Goal: Find specific page/section: Find specific page/section

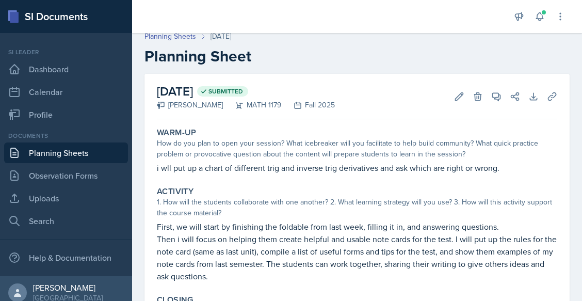
scroll to position [6, 0]
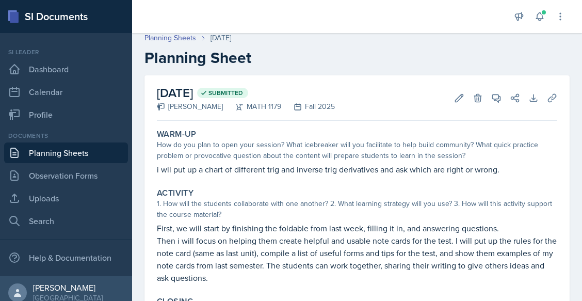
click at [83, 153] on link "Planning Sheets" at bounding box center [66, 152] width 124 height 21
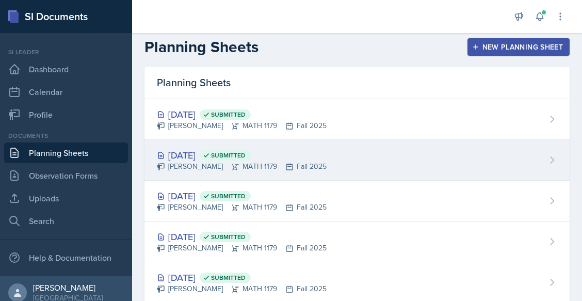
click at [218, 158] on div "[DATE] Submitted" at bounding box center [242, 155] width 170 height 14
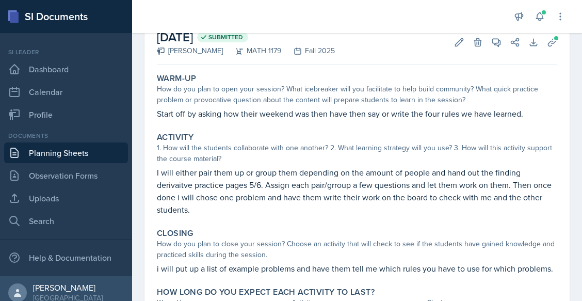
scroll to position [62, 0]
click at [61, 151] on link "Planning Sheets" at bounding box center [66, 152] width 124 height 21
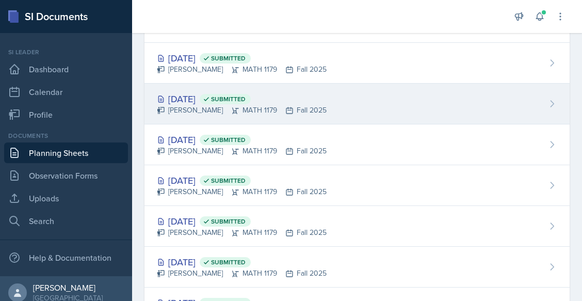
click at [210, 99] on icon at bounding box center [206, 98] width 7 height 7
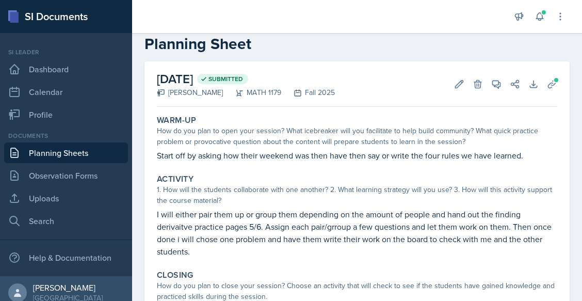
scroll to position [137, 0]
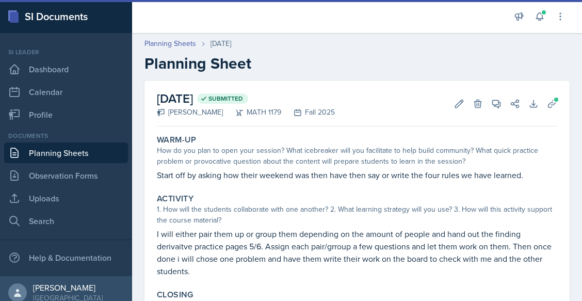
click at [357, 49] on div "Planning Sheets [DATE]" at bounding box center [356, 43] width 425 height 11
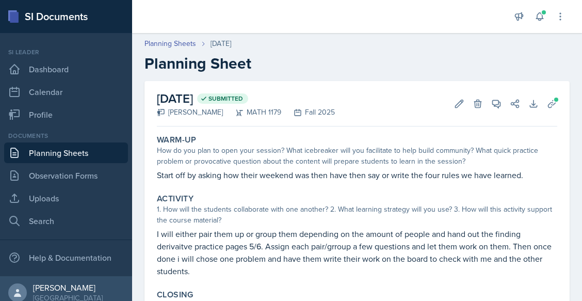
click at [45, 157] on link "Planning Sheets" at bounding box center [66, 152] width 124 height 21
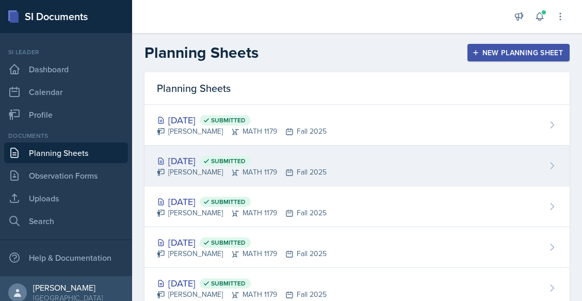
click at [189, 160] on div "[DATE] Submitted" at bounding box center [242, 161] width 170 height 14
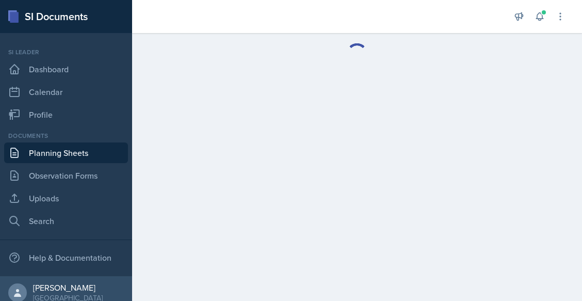
click at [67, 153] on link "Planning Sheets" at bounding box center [66, 152] width 124 height 21
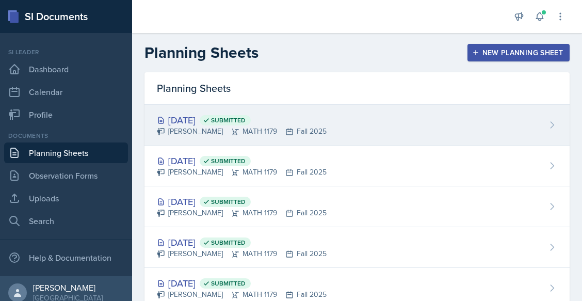
click at [195, 130] on div "Madelyn Hagan MATH 1179 Fall 2025" at bounding box center [242, 131] width 170 height 11
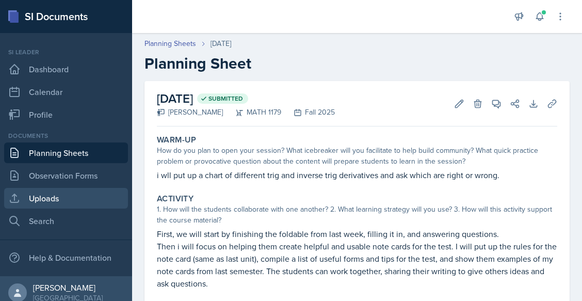
click at [54, 194] on link "Uploads" at bounding box center [66, 198] width 124 height 21
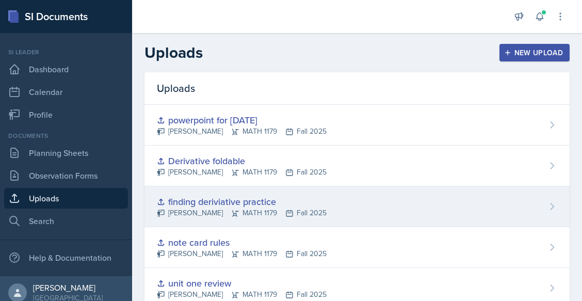
click at [196, 197] on div "finding deriviative practice" at bounding box center [242, 202] width 170 height 14
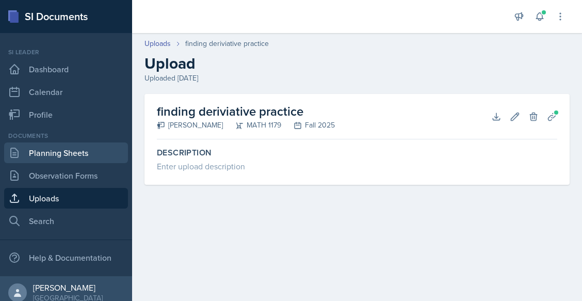
click at [82, 153] on link "Planning Sheets" at bounding box center [66, 152] width 124 height 21
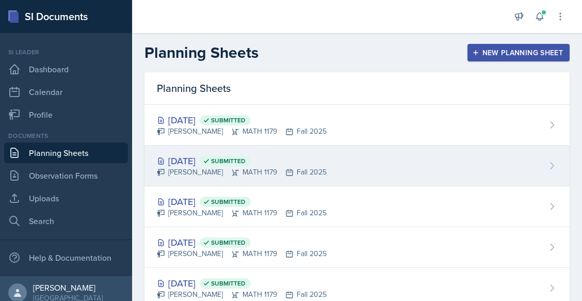
click at [212, 148] on div "[DATE] Submitted [PERSON_NAME] MATH 1179 Fall 2025" at bounding box center [356, 166] width 425 height 41
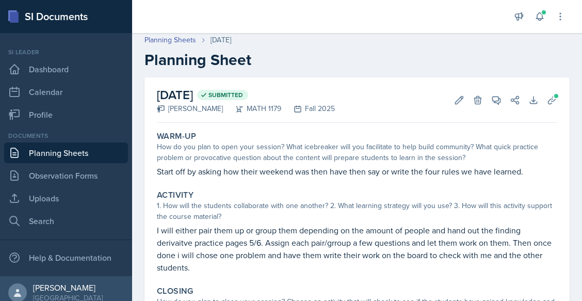
scroll to position [4, 0]
